Goal: Navigation & Orientation: Understand site structure

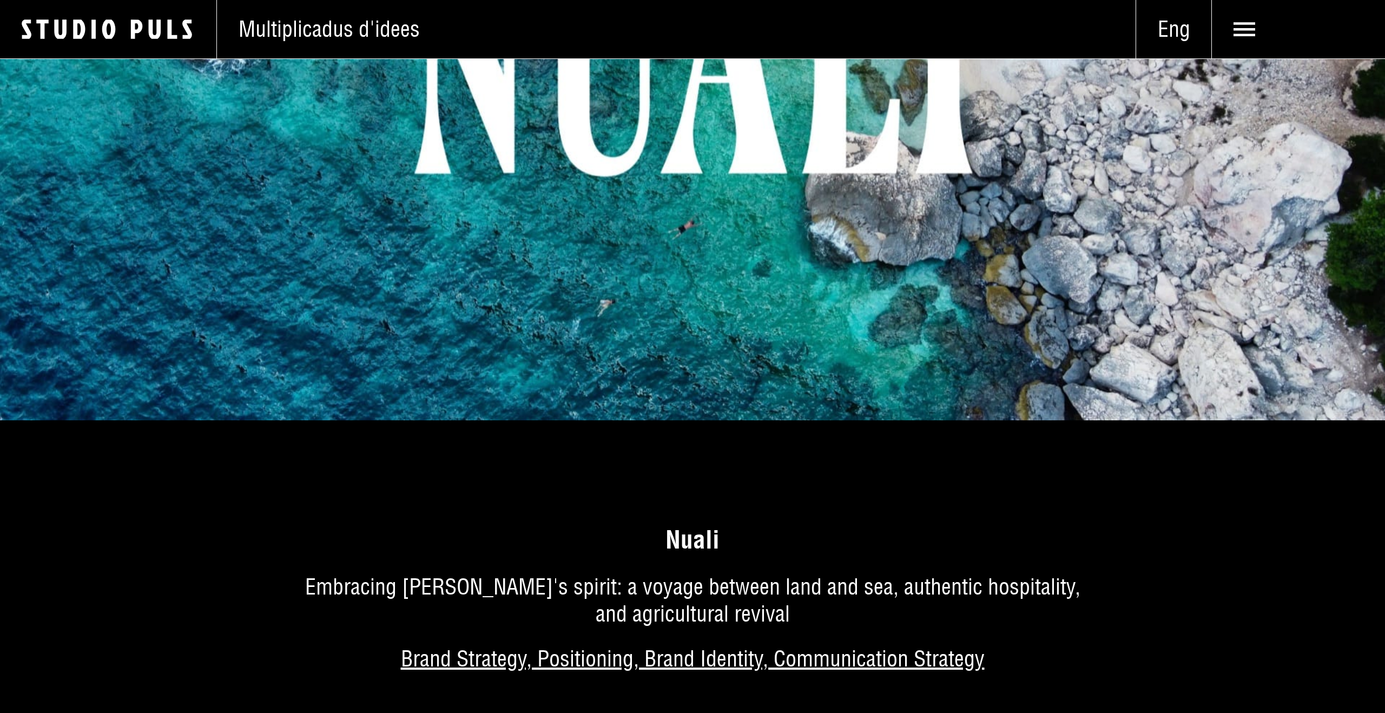
scroll to position [673, 0]
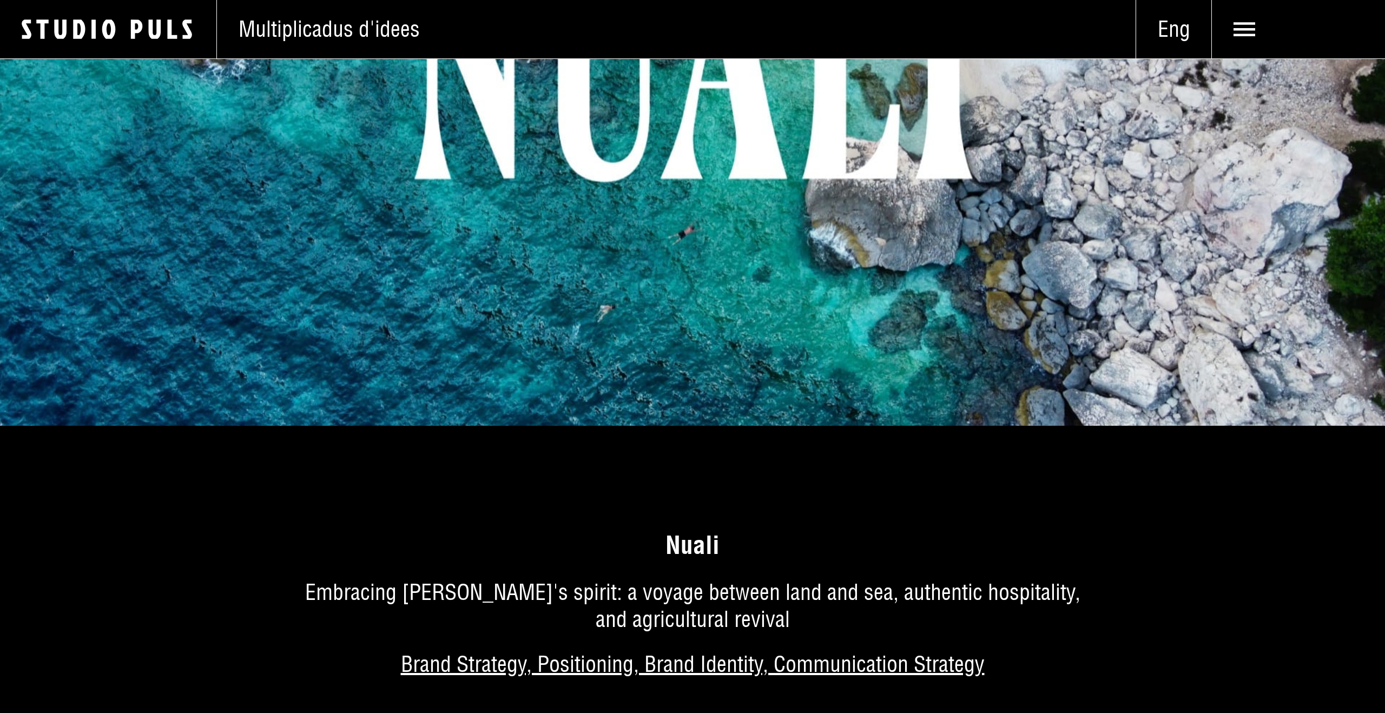
click at [1185, 25] on span "Eng" at bounding box center [1173, 29] width 75 height 27
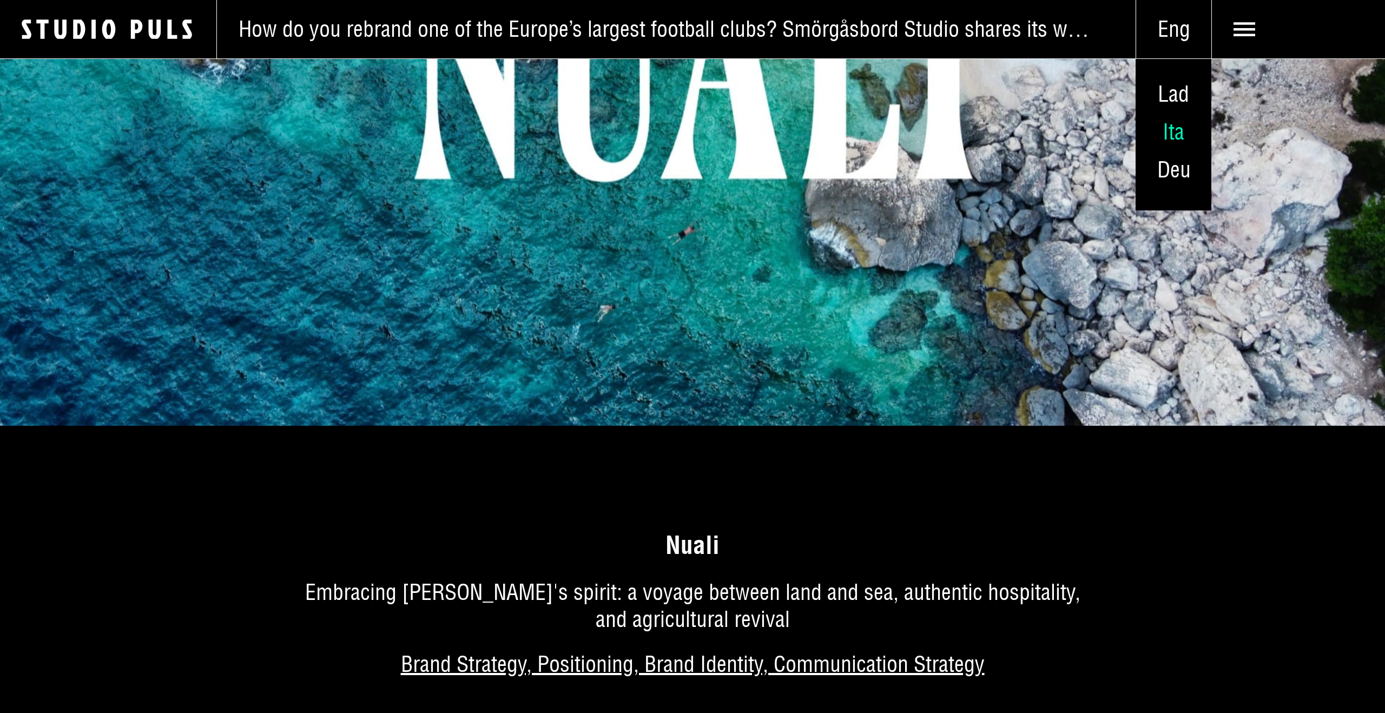
click at [1170, 133] on span "Ita" at bounding box center [1174, 132] width 22 height 28
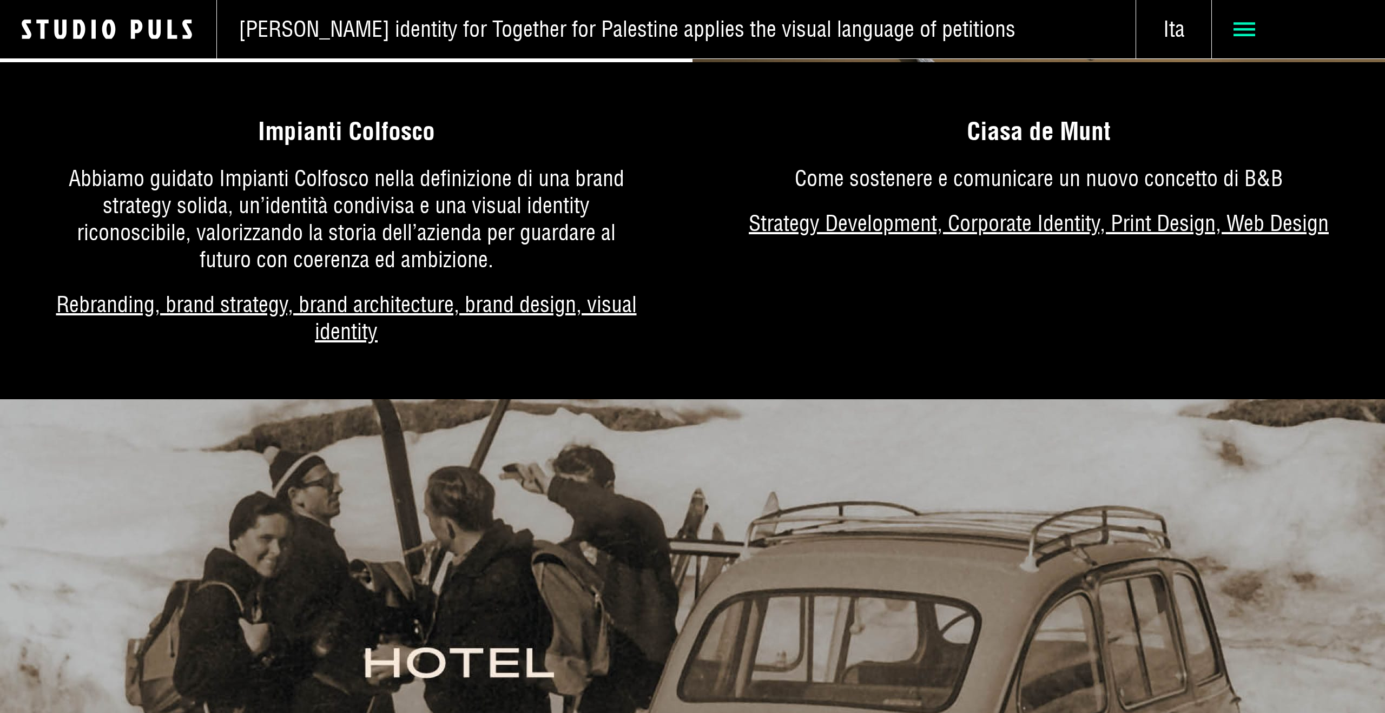
scroll to position [7260, 0]
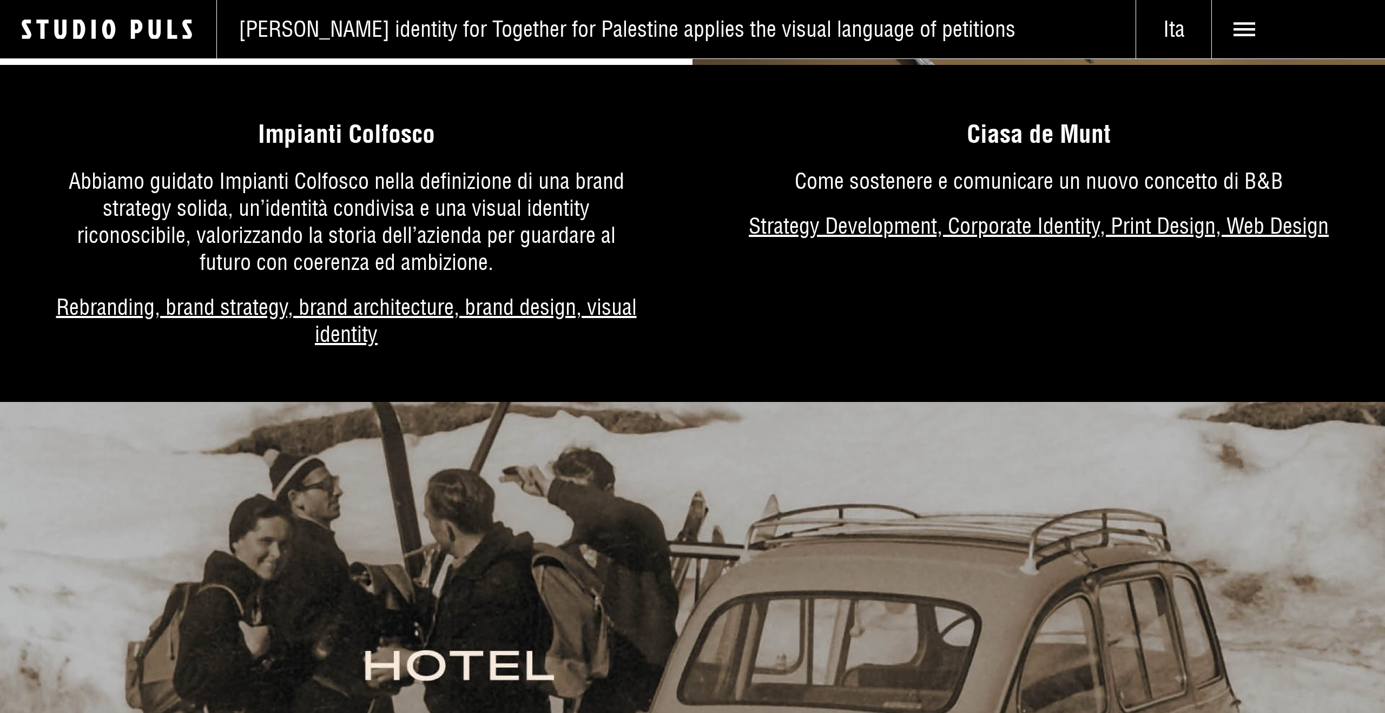
click at [1246, 30] on use at bounding box center [1245, 29] width 22 height 14
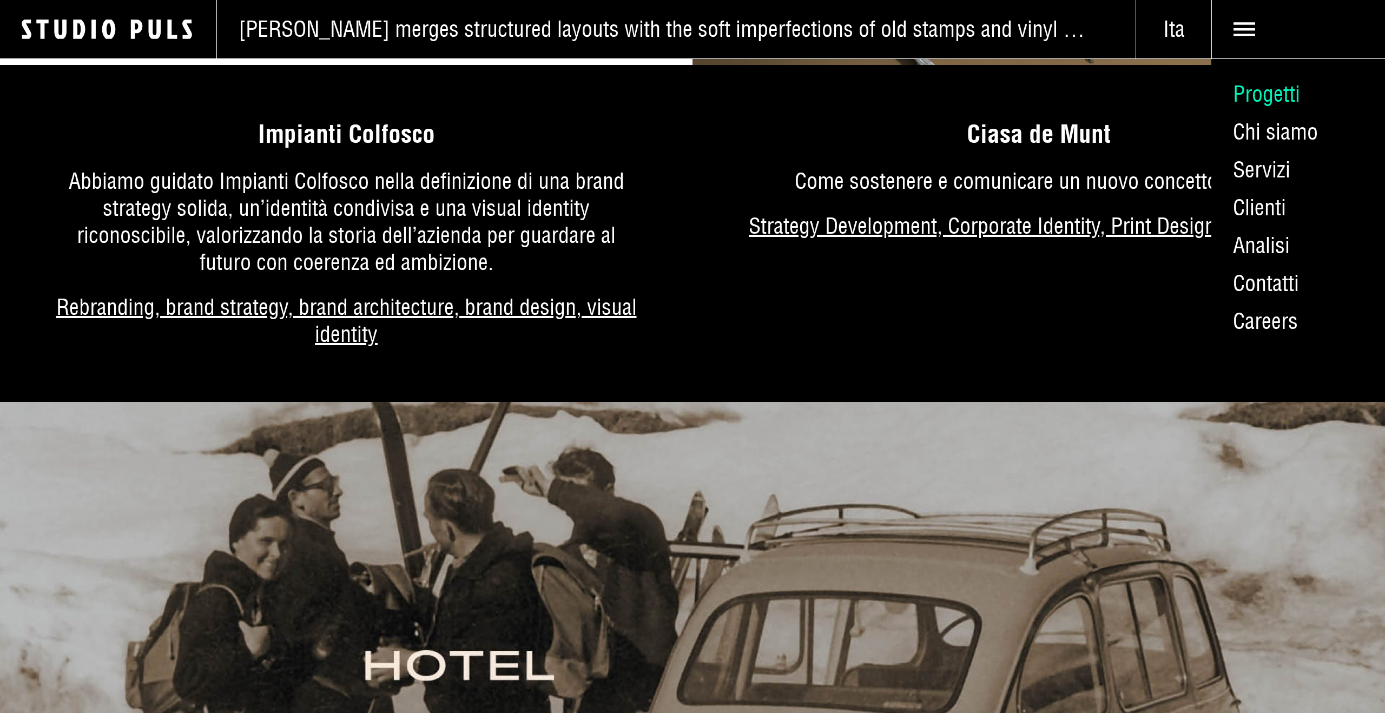
click at [1278, 95] on link "Progetti" at bounding box center [1298, 94] width 174 height 38
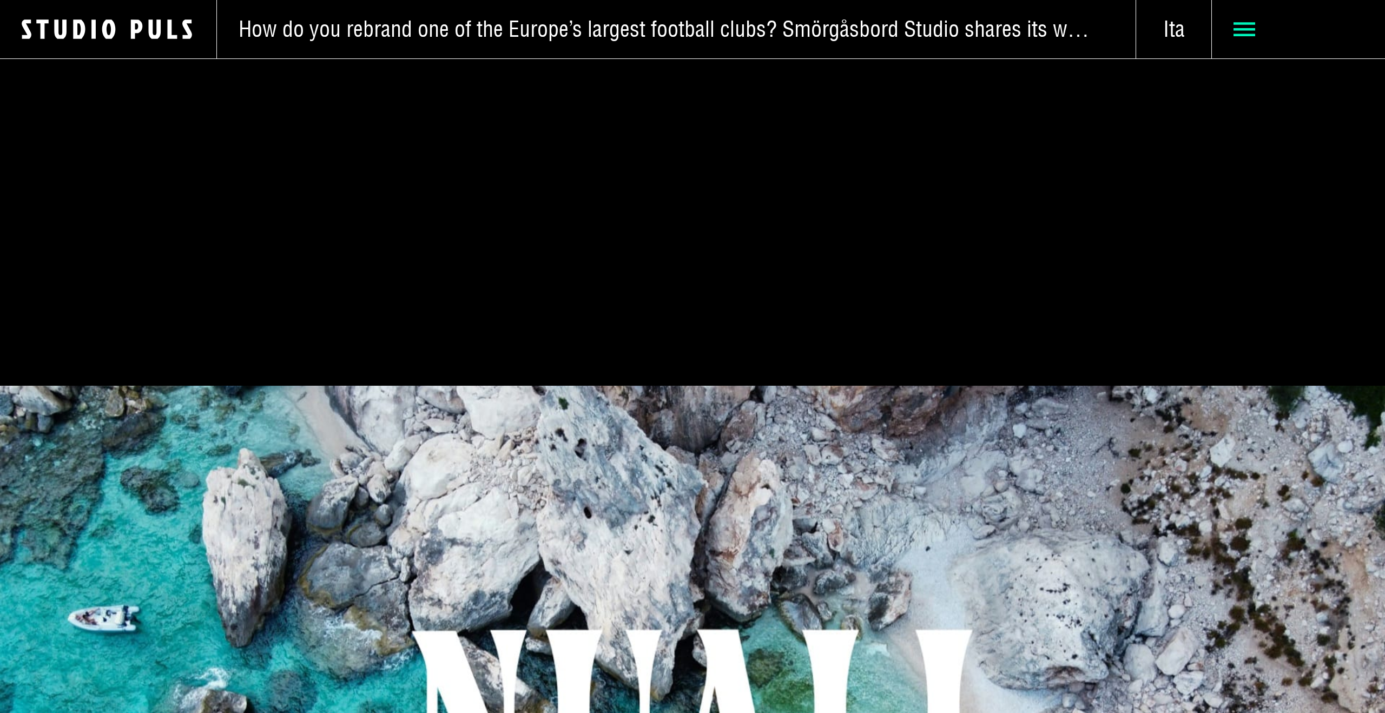
click at [1242, 29] on use at bounding box center [1245, 29] width 22 height 14
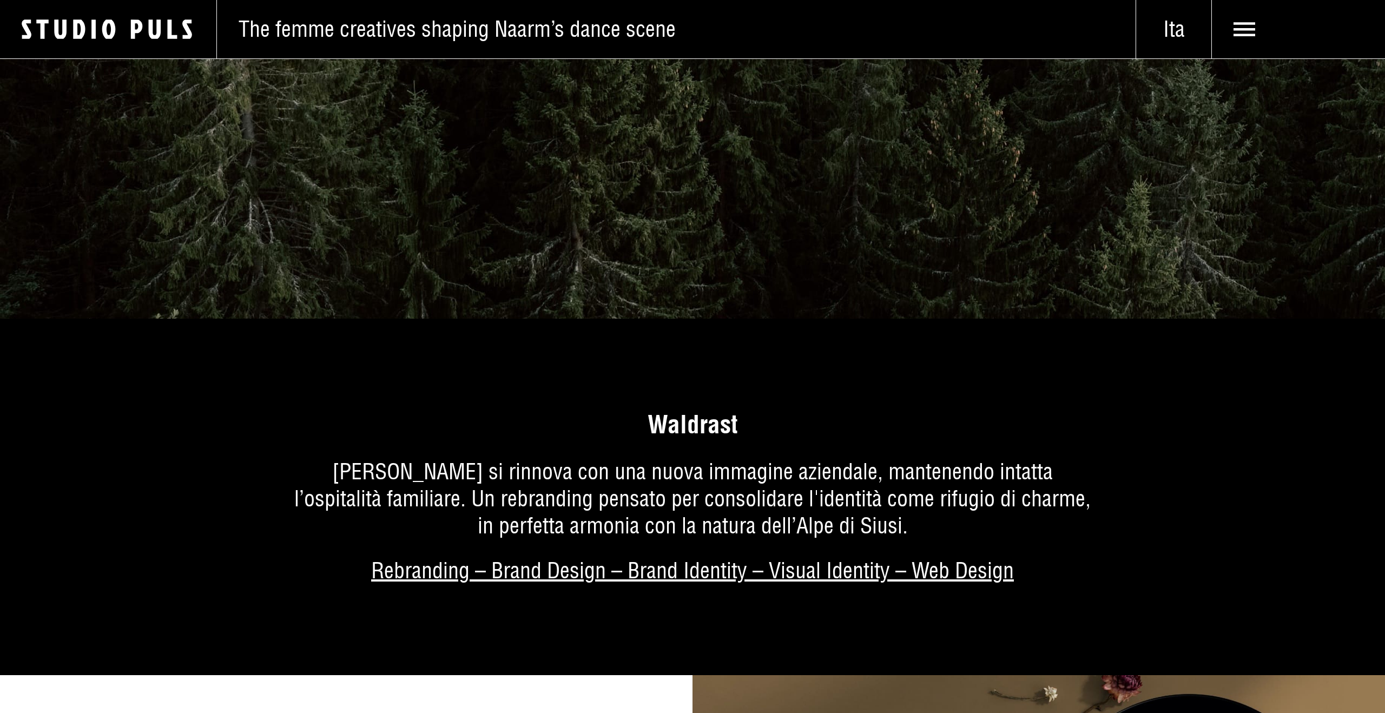
scroll to position [6192, 0]
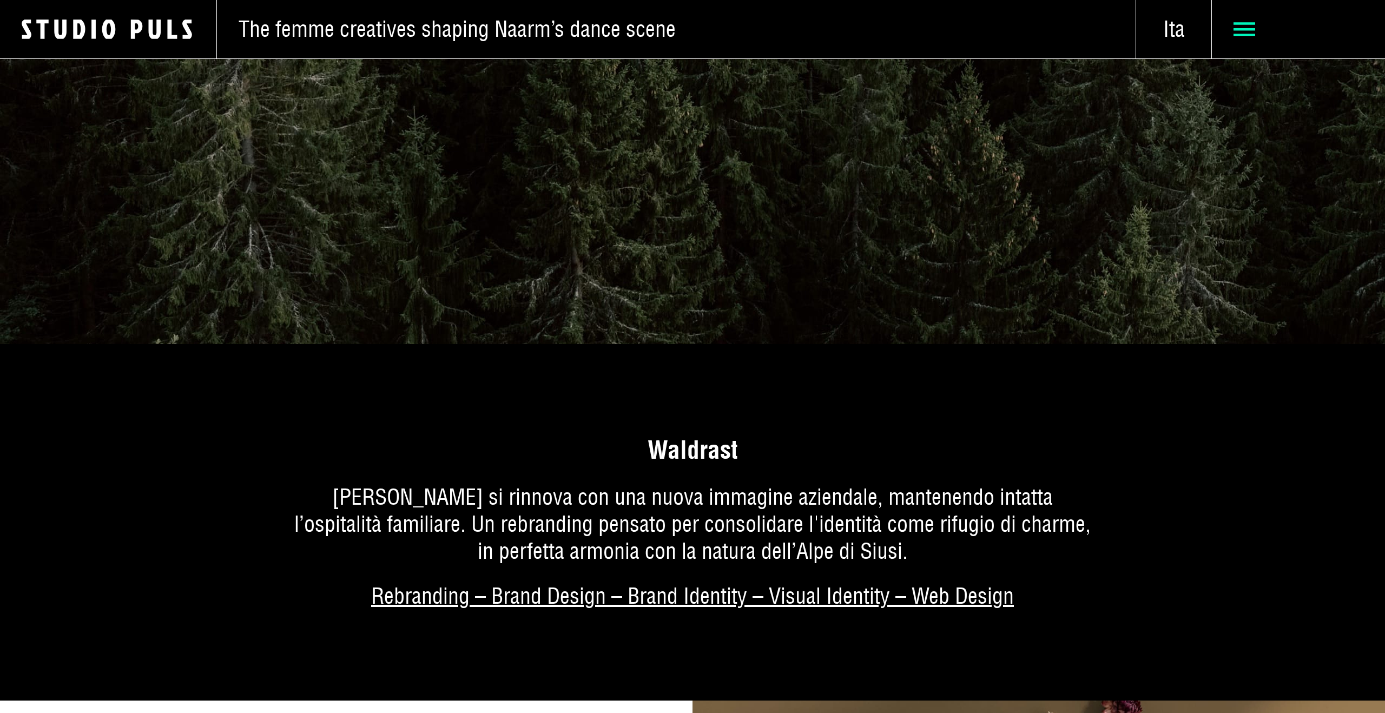
click at [1234, 32] on icon at bounding box center [1245, 29] width 22 height 22
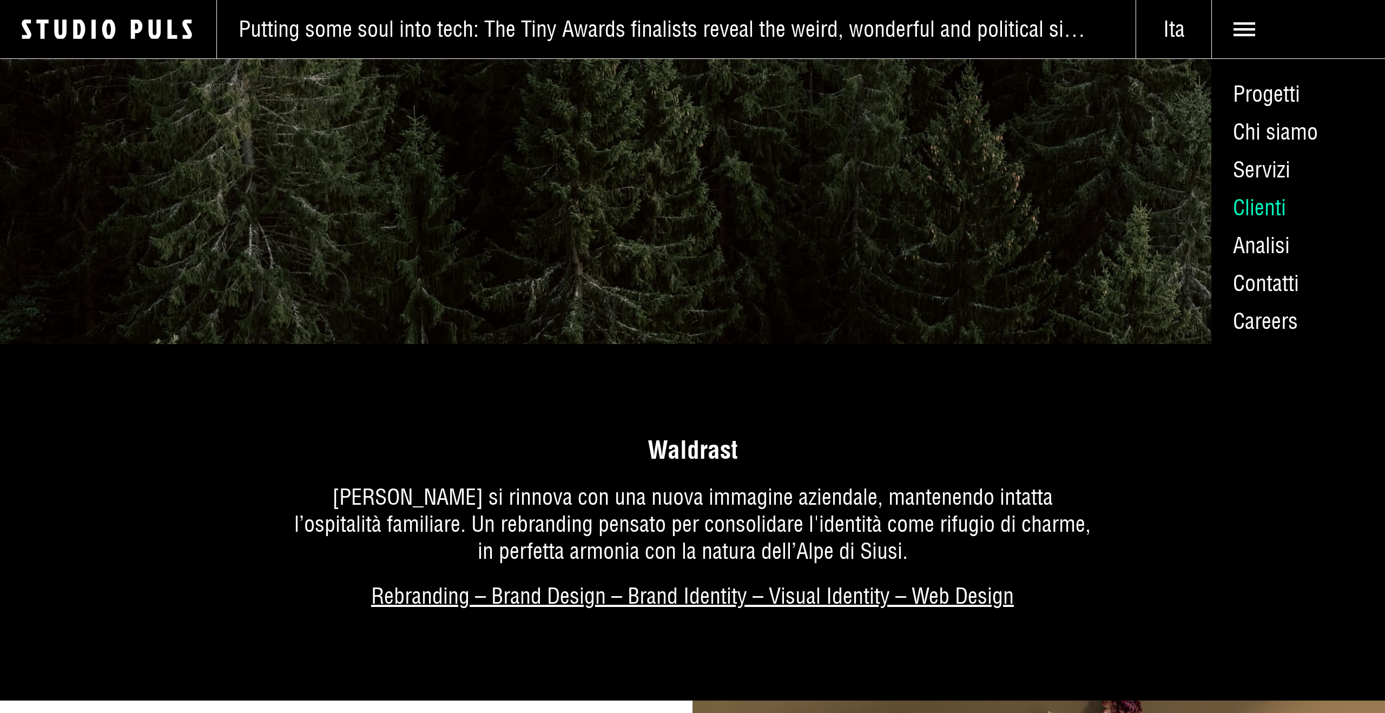
click at [1239, 203] on link "Clienti" at bounding box center [1298, 208] width 174 height 38
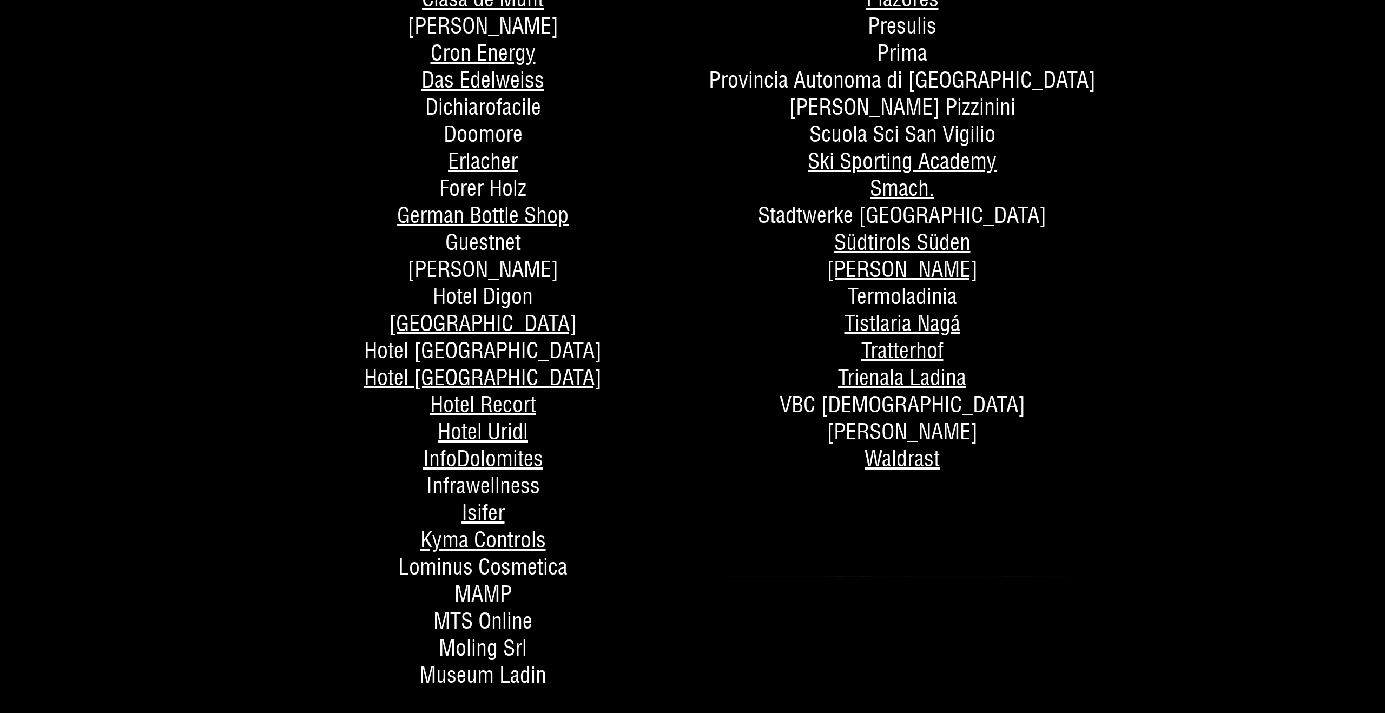
scroll to position [625, 0]
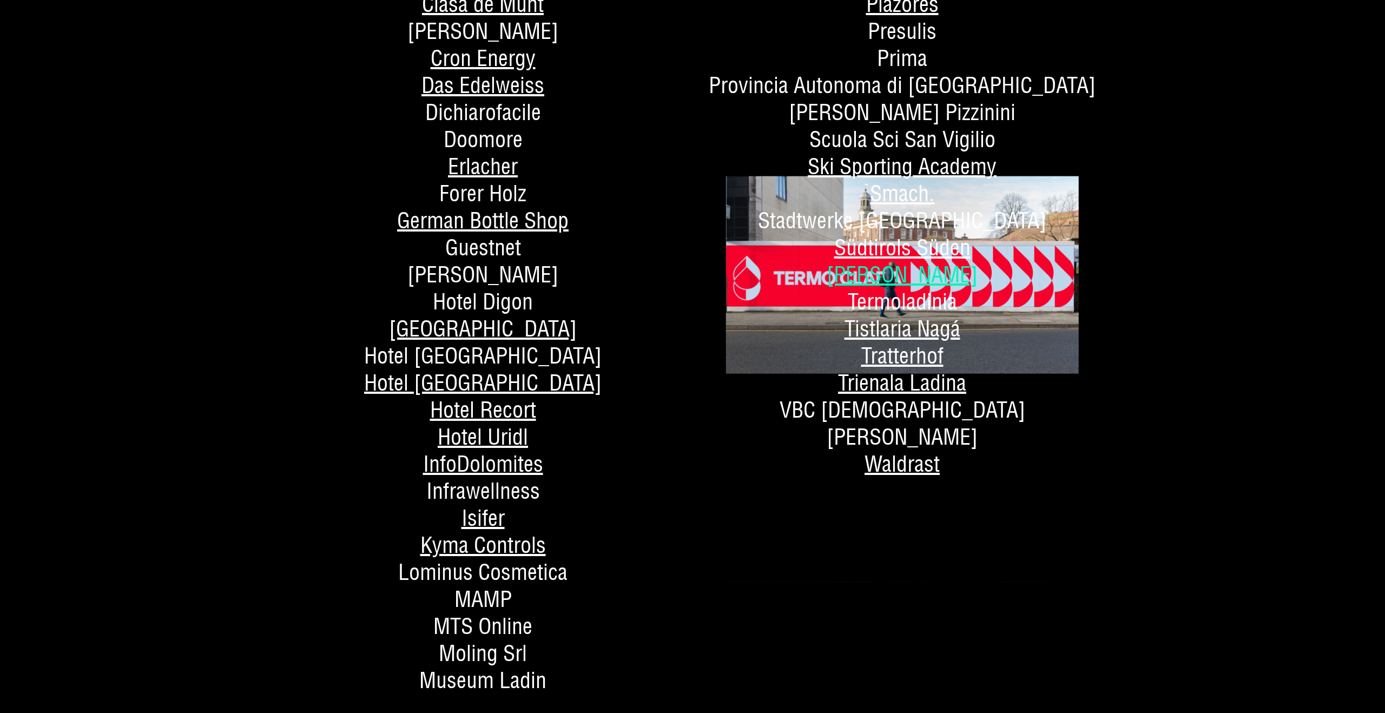
click at [917, 270] on link "Termo Clara" at bounding box center [902, 275] width 151 height 28
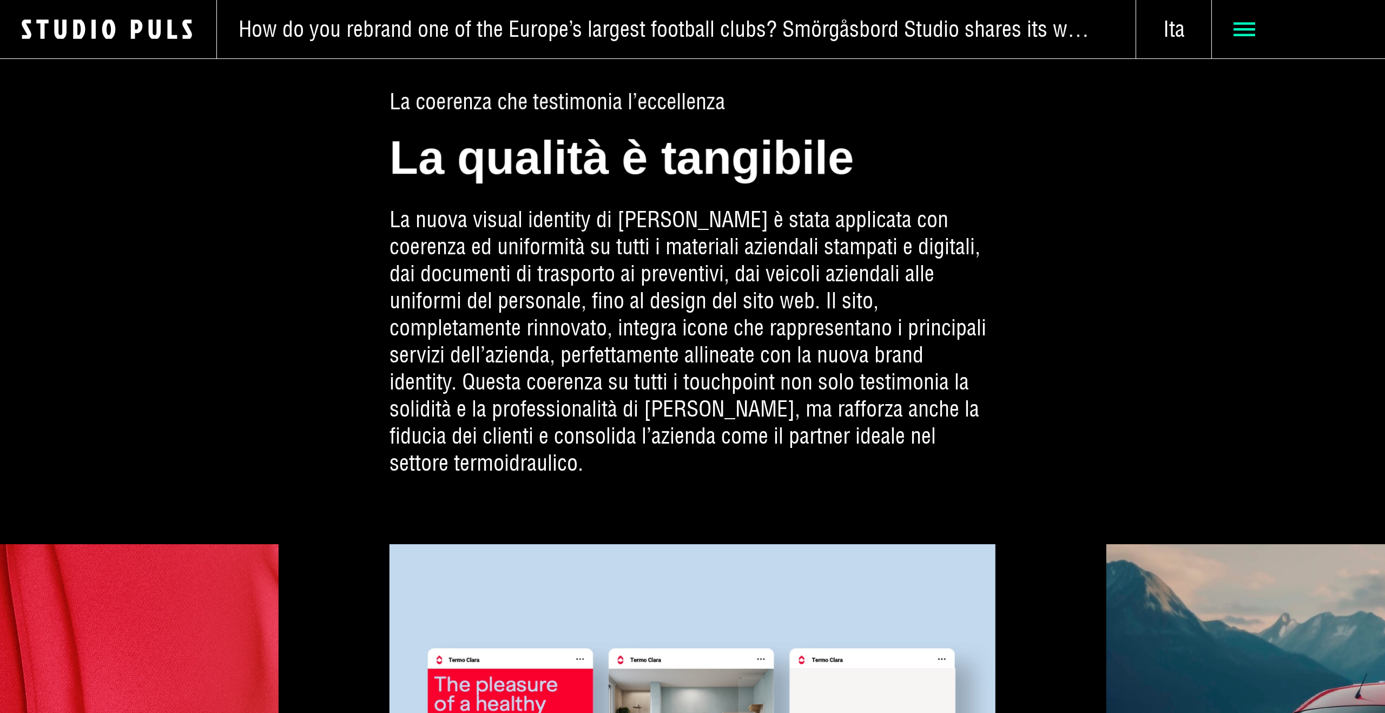
scroll to position [3888, 0]
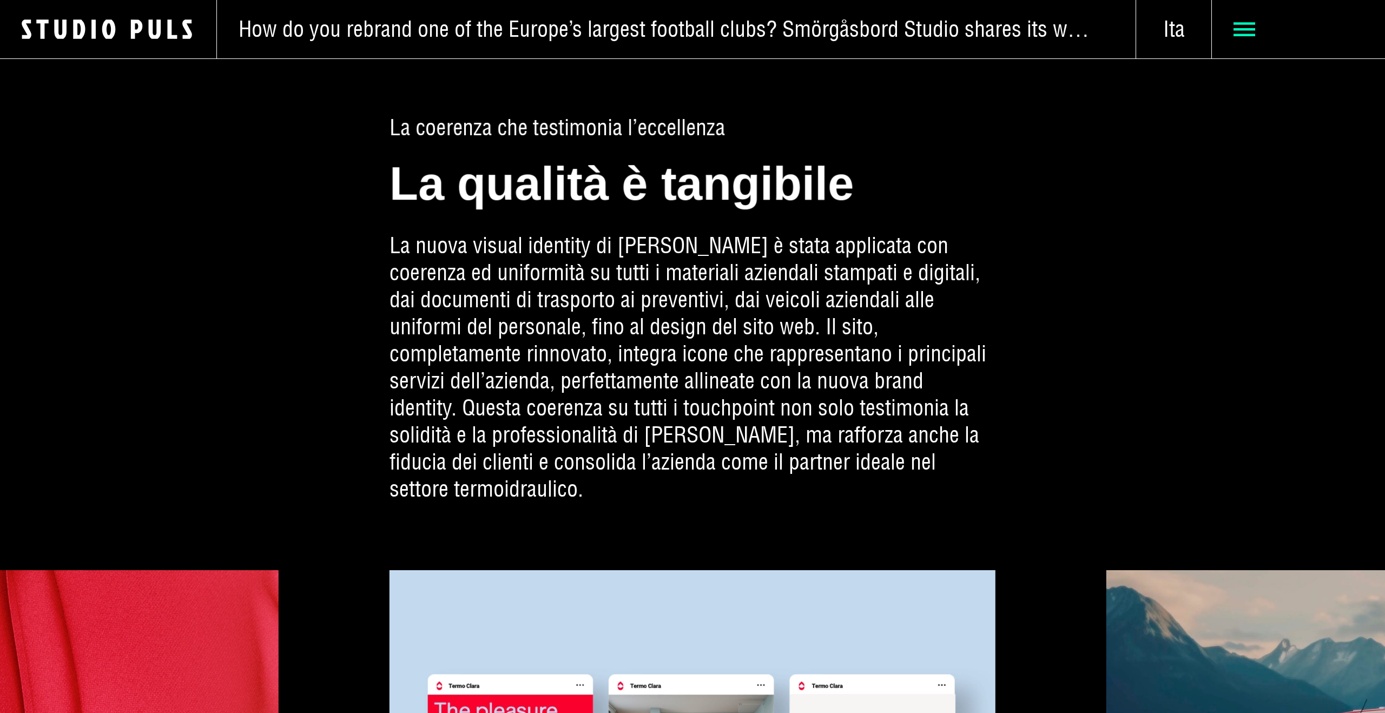
click at [1260, 32] on span at bounding box center [1299, 29] width 130 height 22
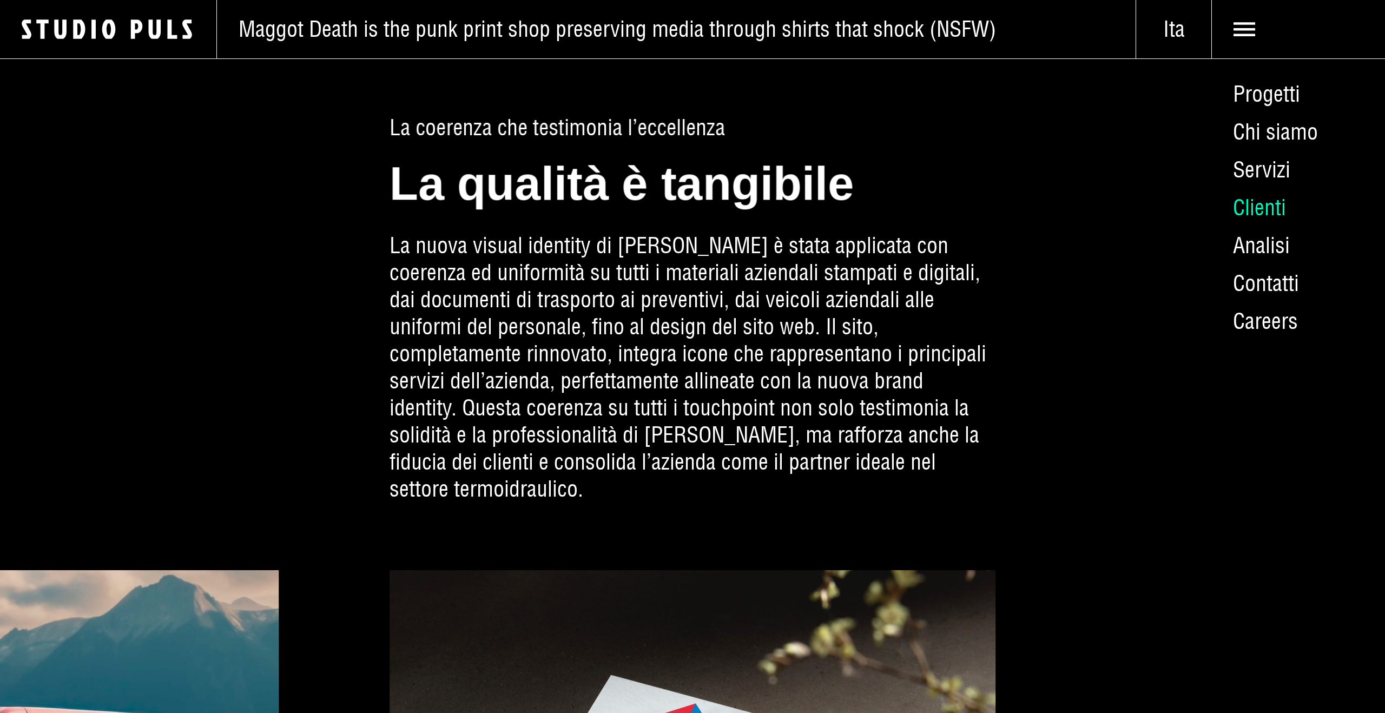
click at [1271, 204] on link "Clienti" at bounding box center [1298, 208] width 174 height 38
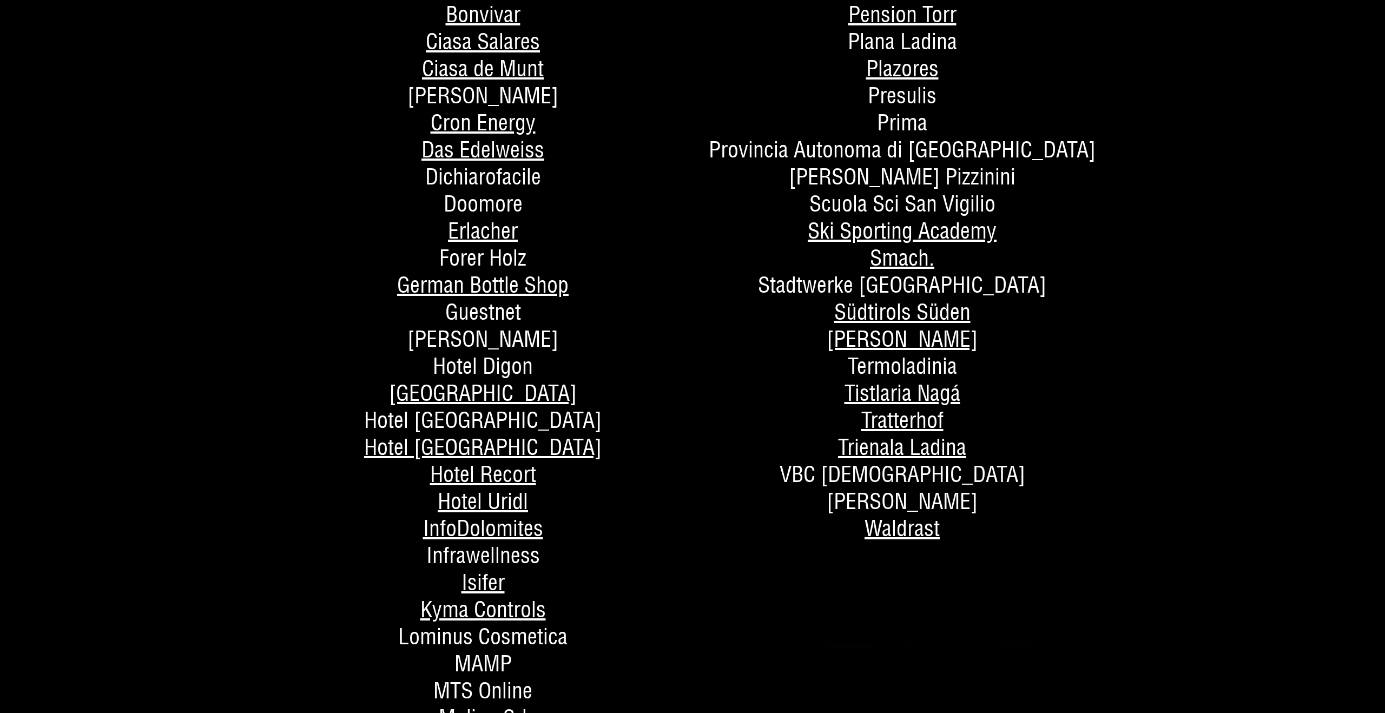
scroll to position [560, 0]
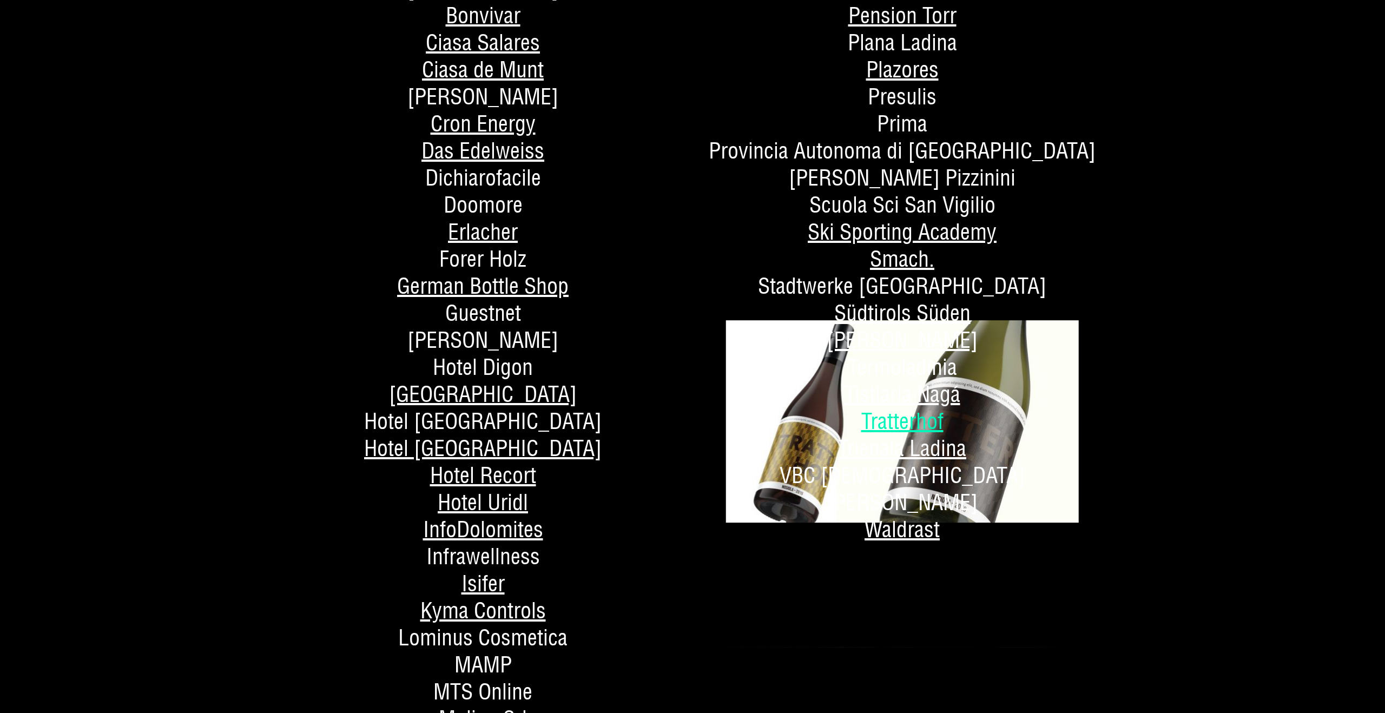
click at [914, 427] on link "Tratterhof" at bounding box center [902, 421] width 82 height 28
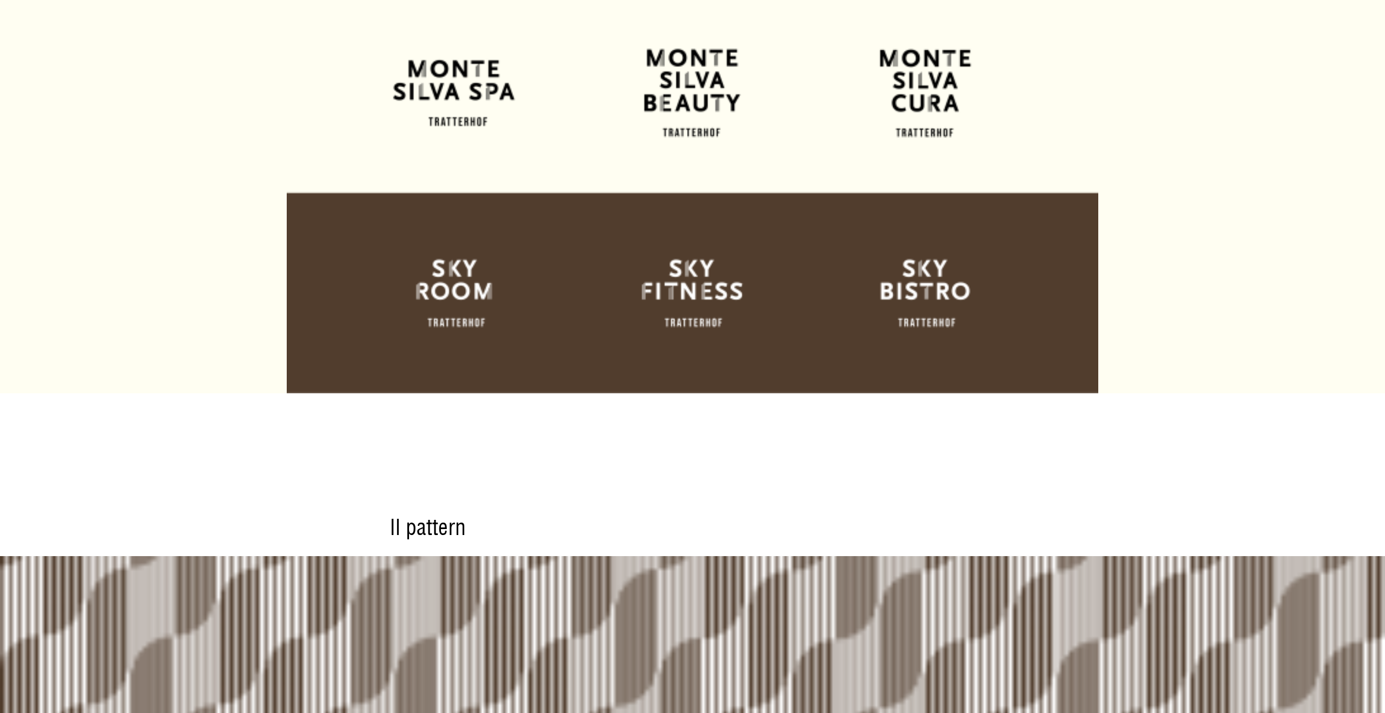
scroll to position [2172, 0]
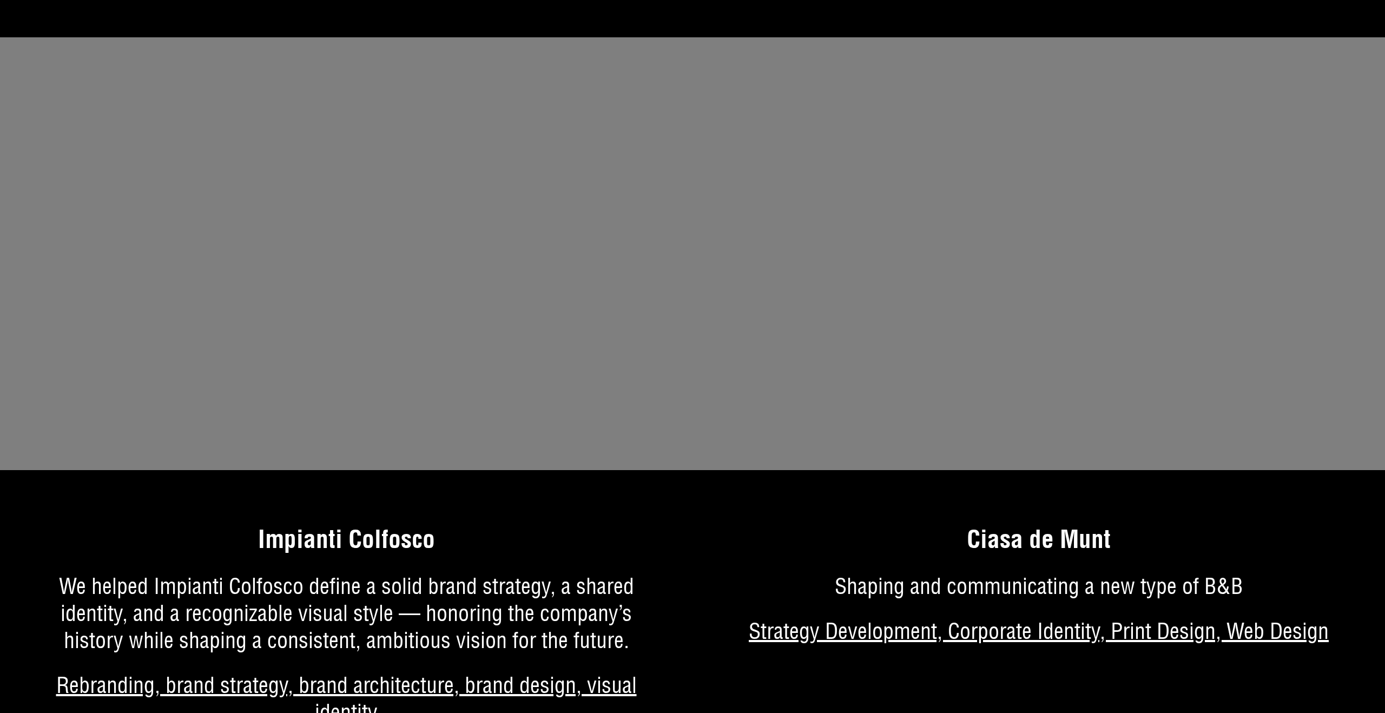
scroll to position [6835, 0]
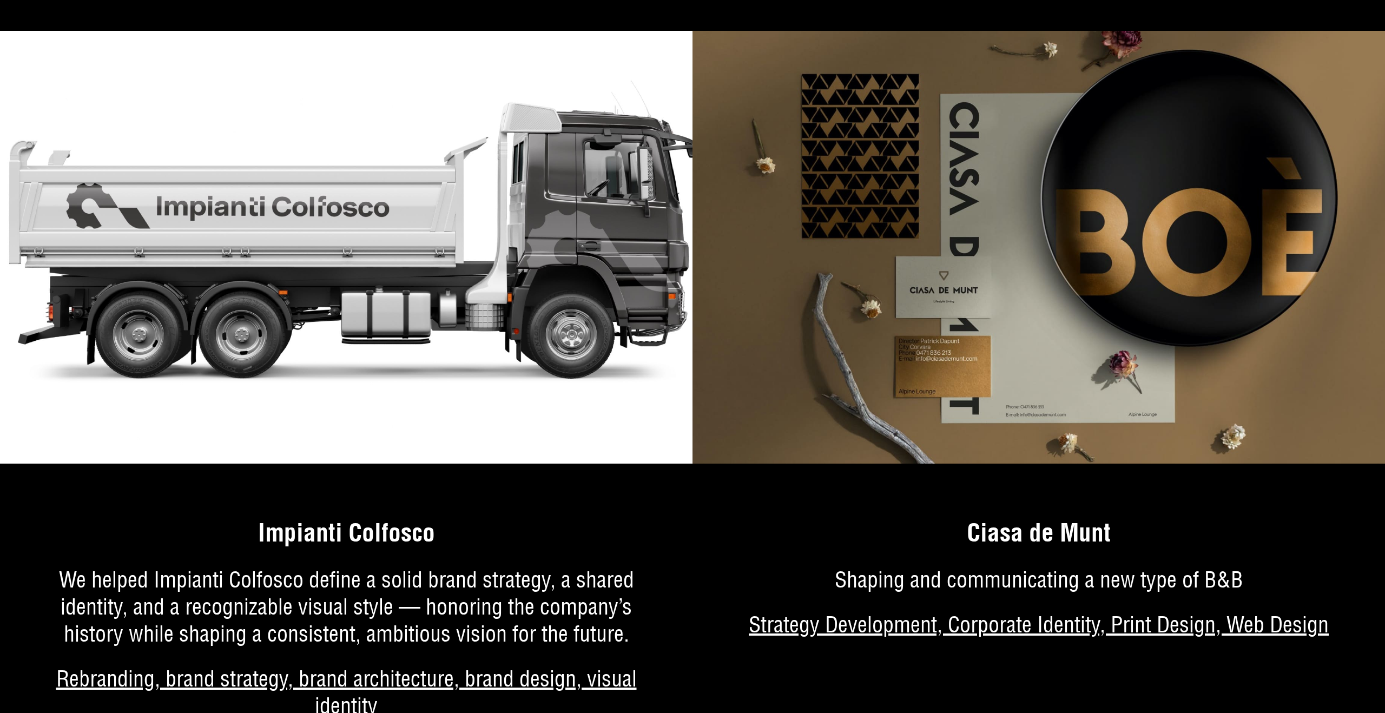
click at [402, 349] on img at bounding box center [346, 247] width 692 height 433
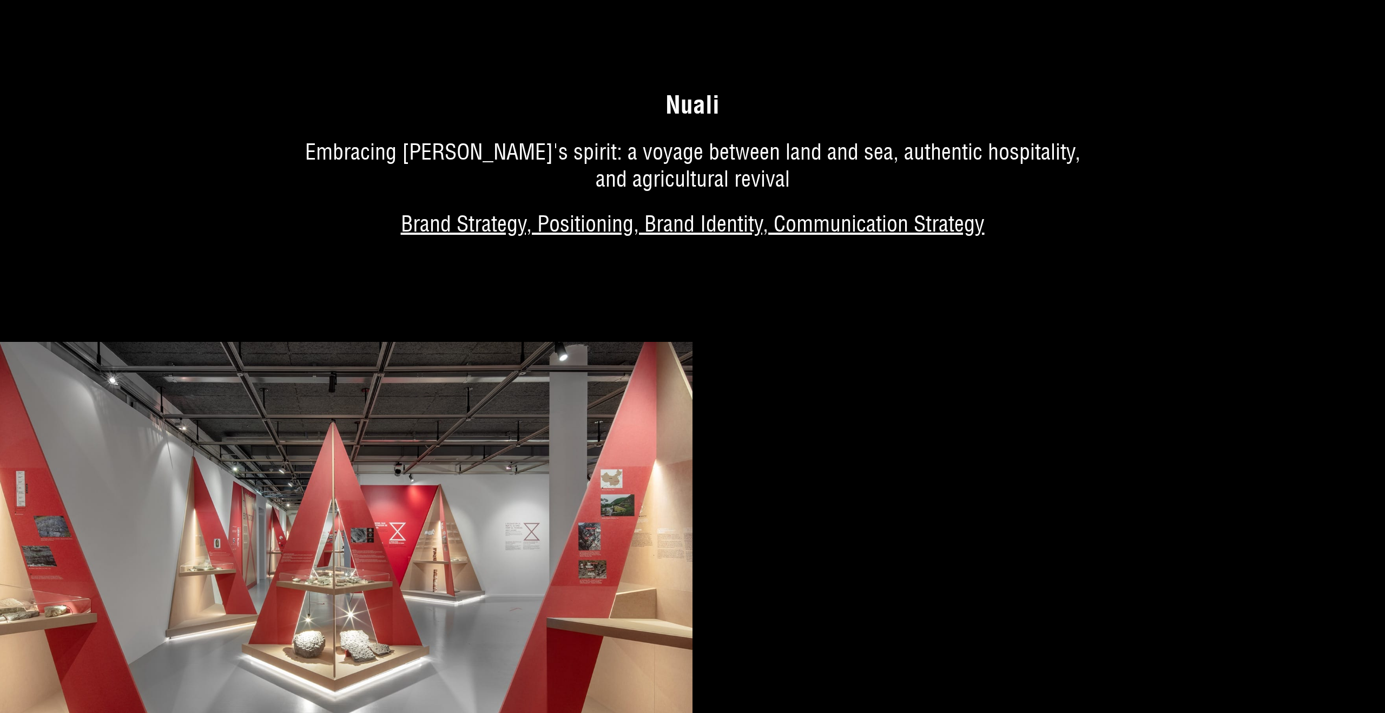
scroll to position [1116, 0]
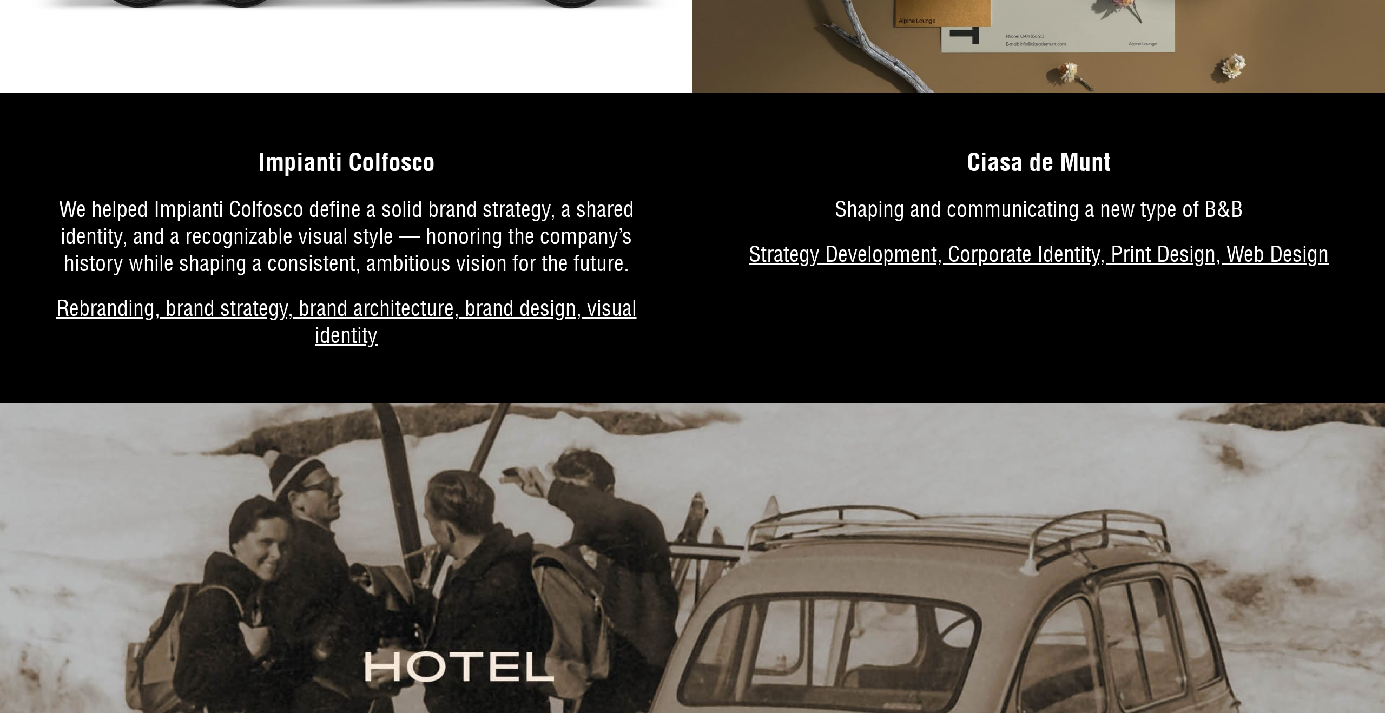
scroll to position [7205, 0]
click at [371, 327] on link "More about the project" at bounding box center [346, 261] width 692 height 283
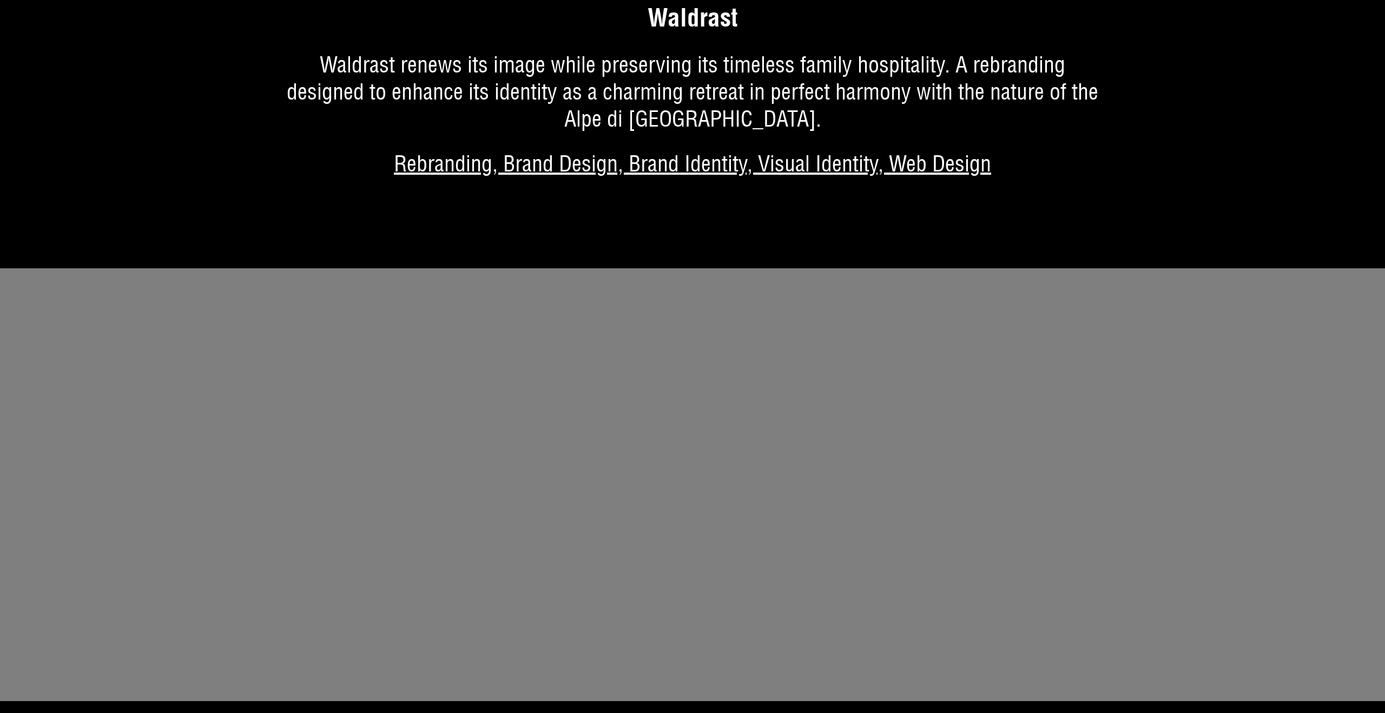
scroll to position [6679, 0]
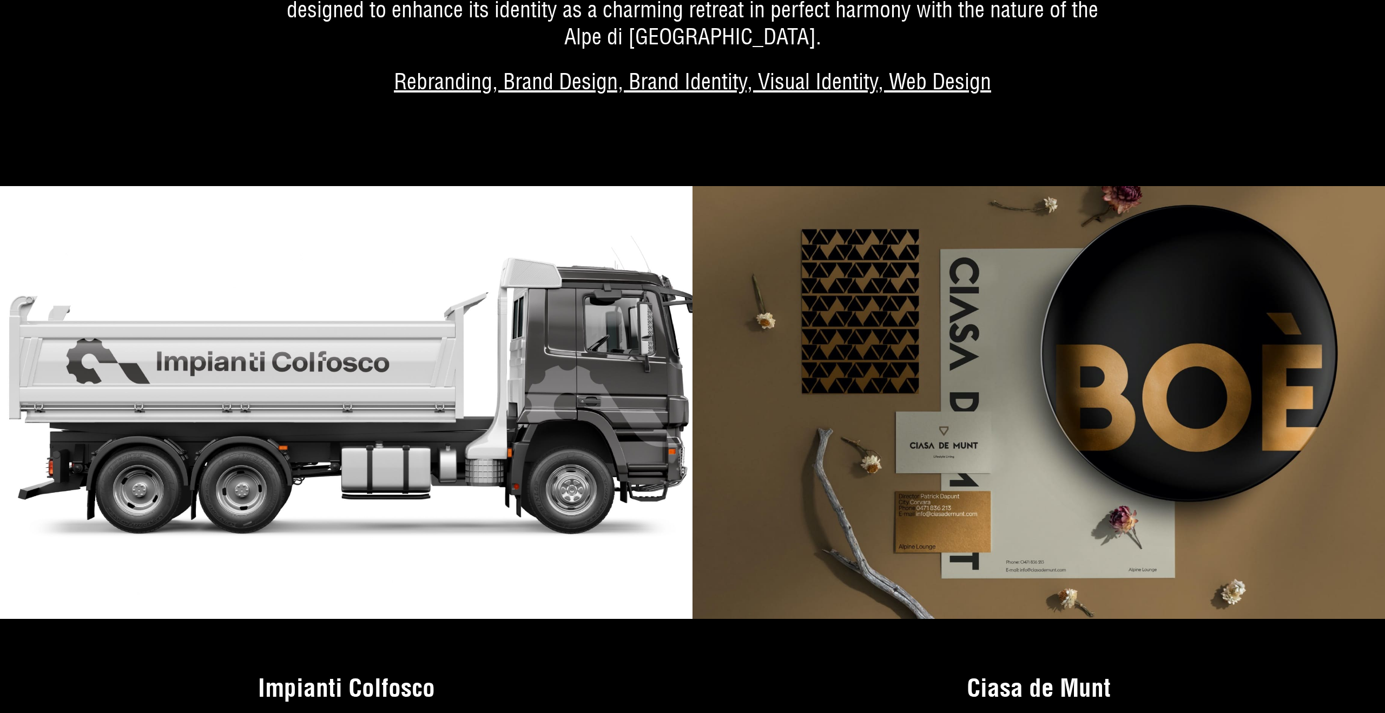
click at [439, 367] on img at bounding box center [346, 402] width 692 height 433
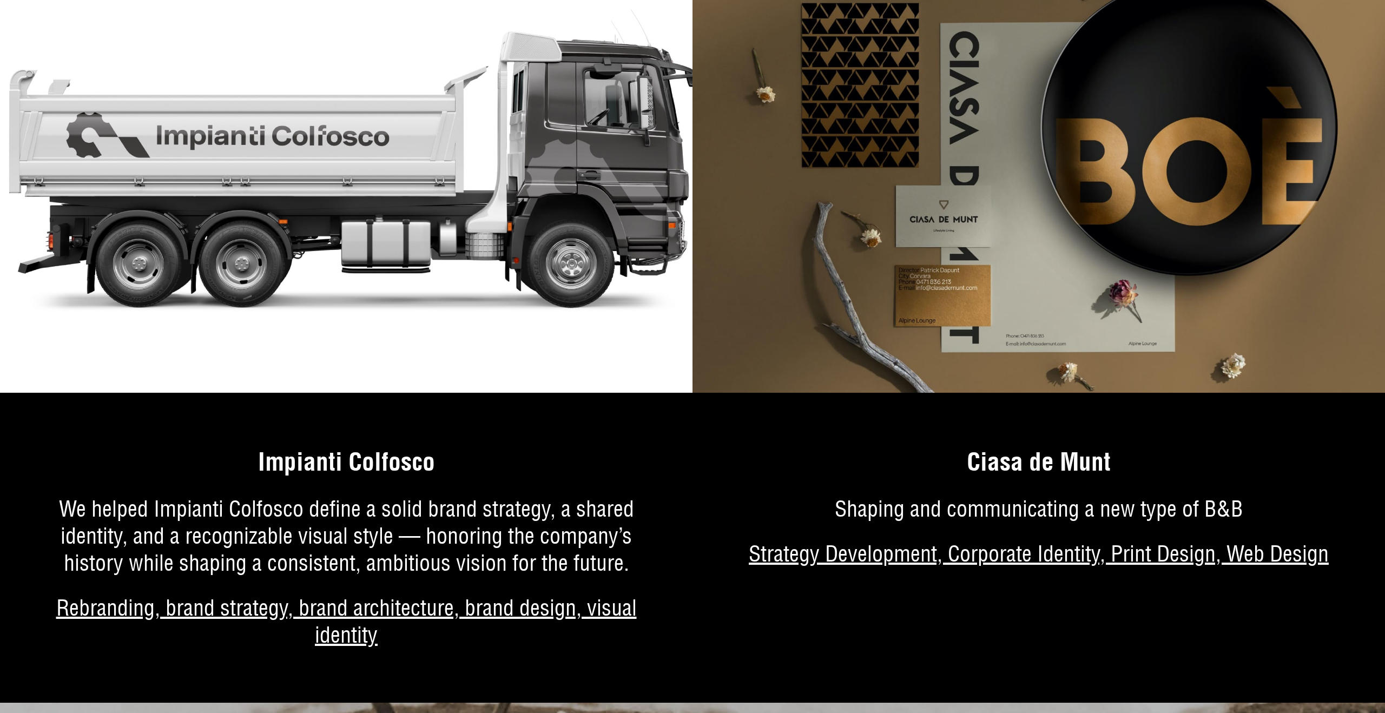
scroll to position [6974, 0]
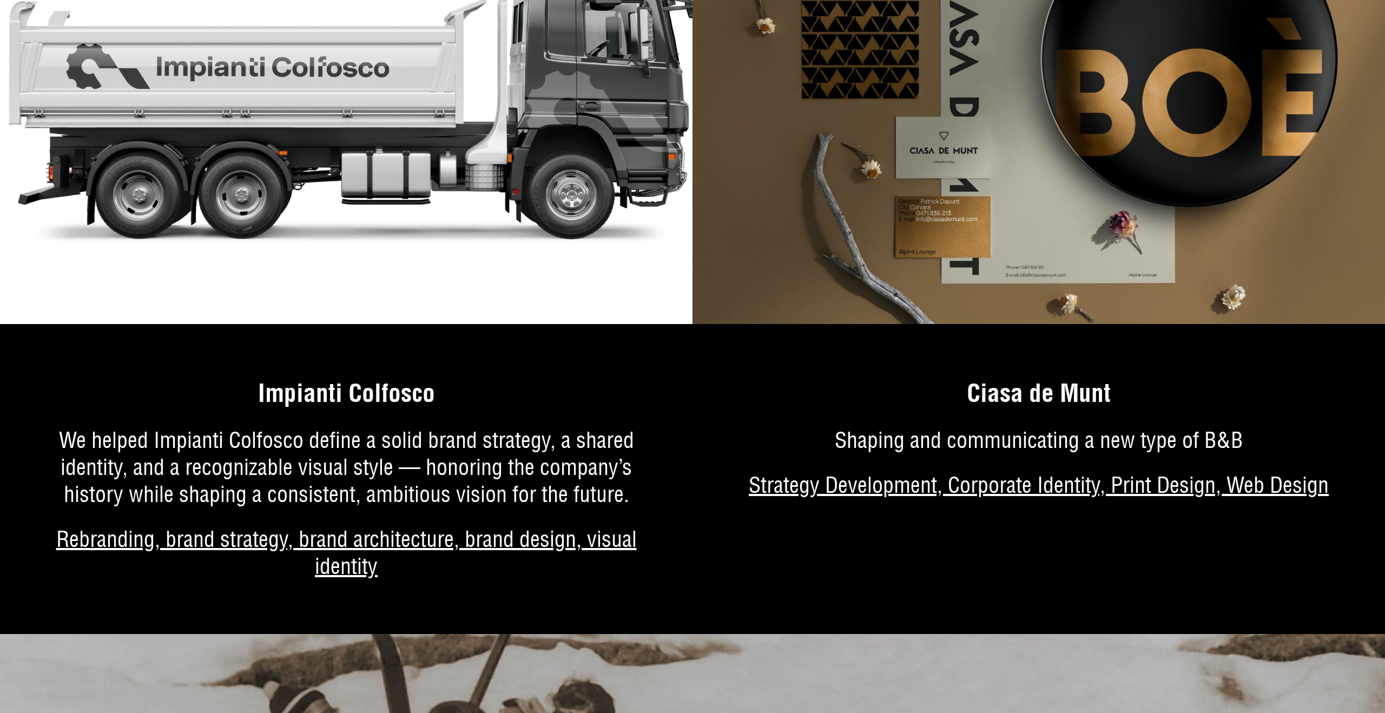
click at [300, 355] on link "More about the project" at bounding box center [346, 492] width 692 height 283
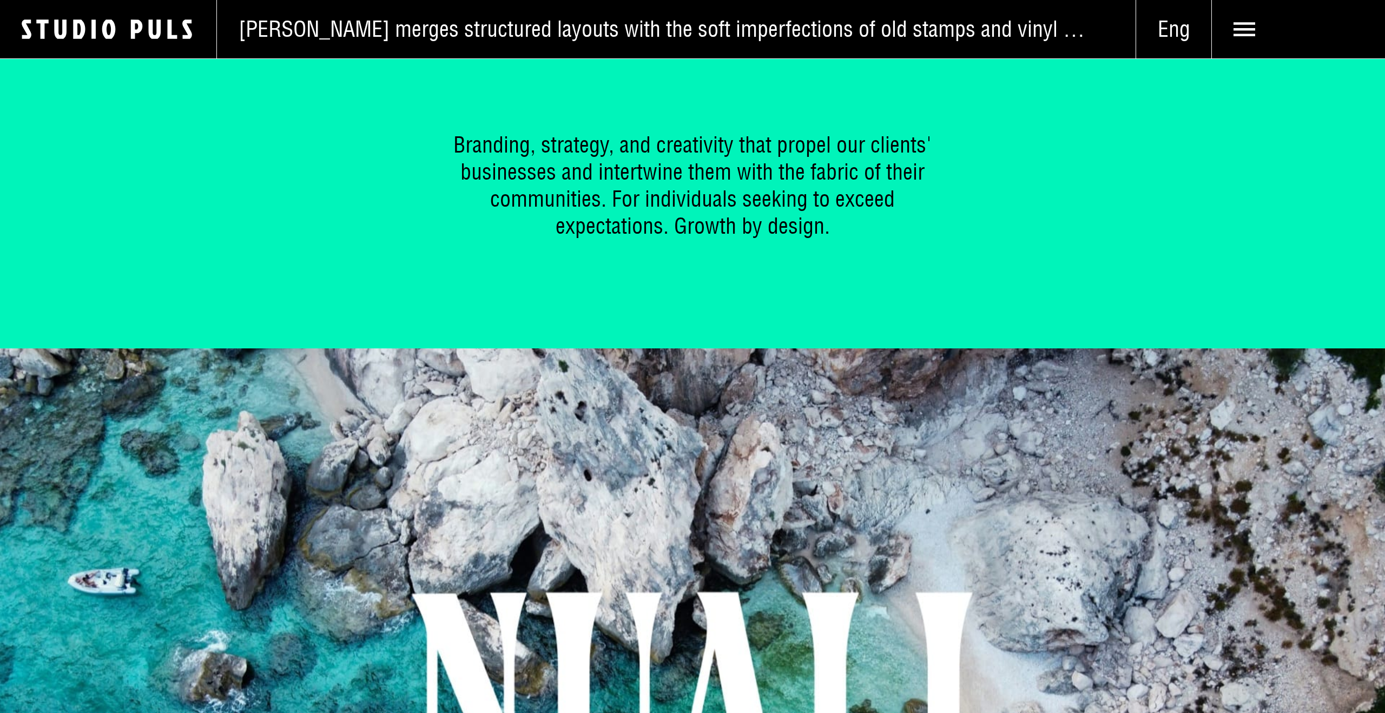
scroll to position [46, 0]
